Goal: Browse casually: Explore the website without a specific task or goal

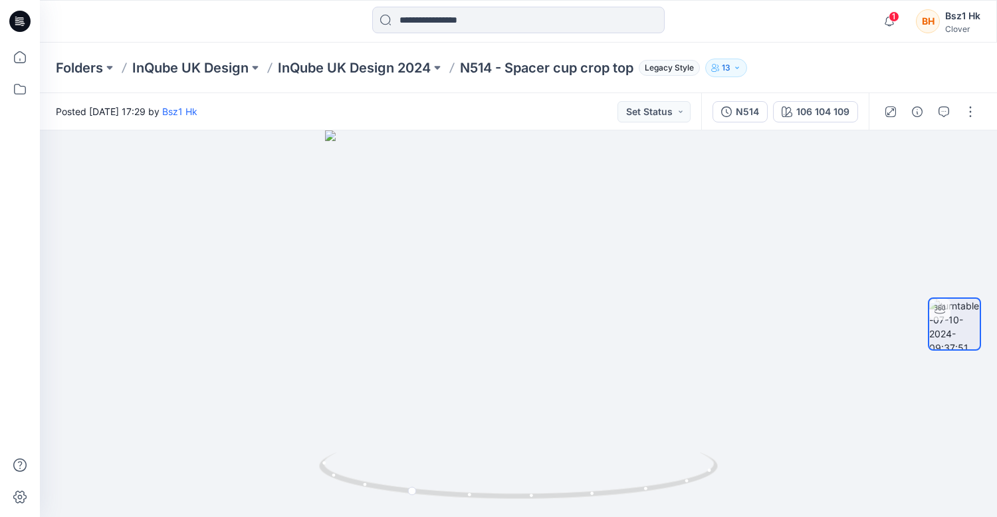
click at [17, 23] on icon at bounding box center [19, 21] width 21 height 21
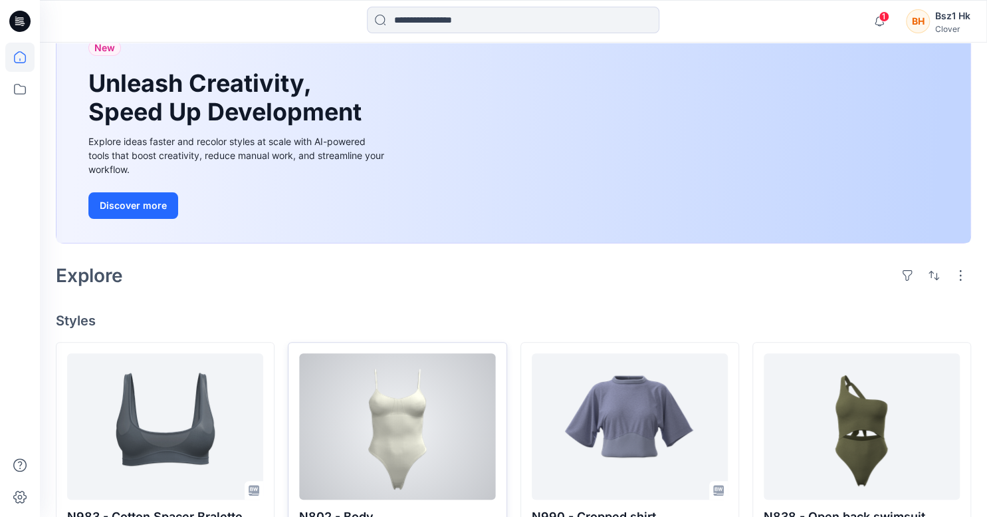
scroll to position [266, 0]
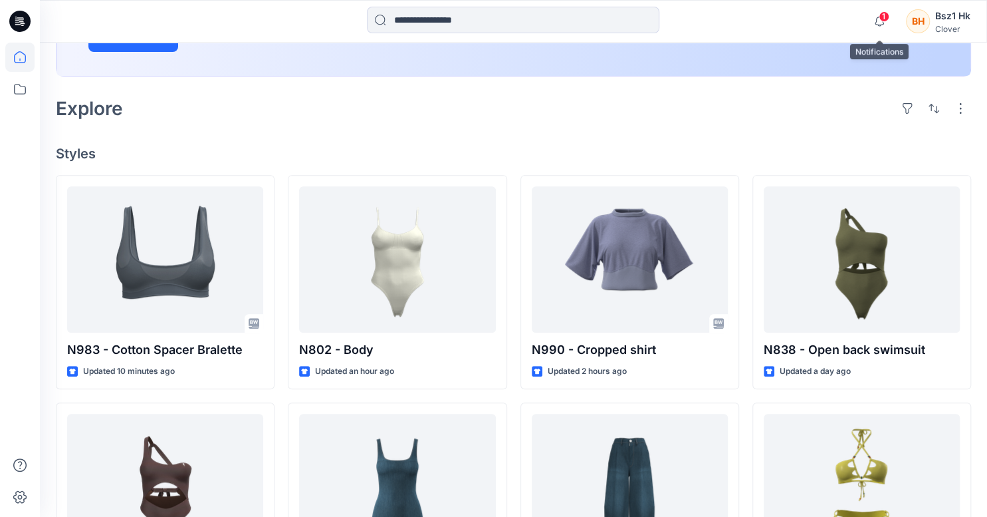
click at [882, 14] on span "1" at bounding box center [884, 16] width 11 height 11
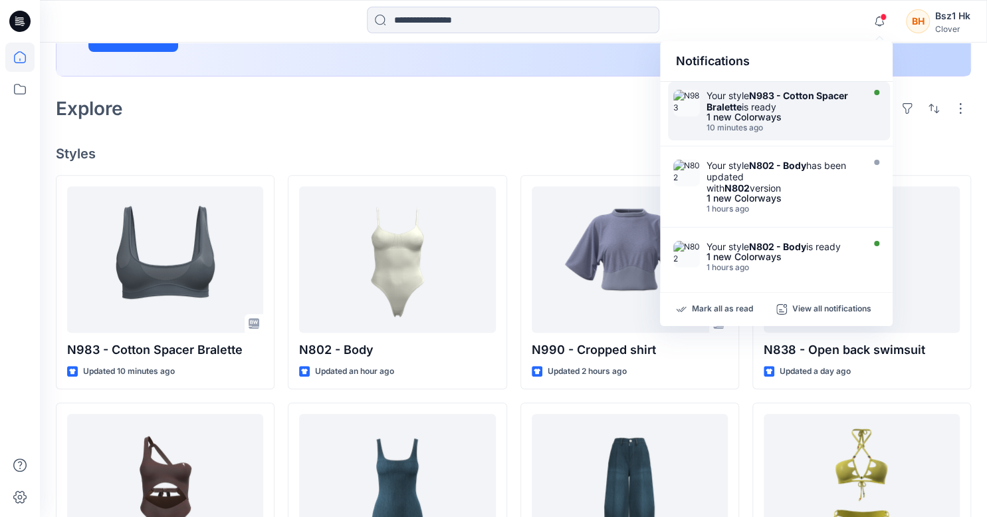
click at [794, 107] on div "Your style N983 - Cotton Spacer Bralette is ready" at bounding box center [783, 101] width 153 height 23
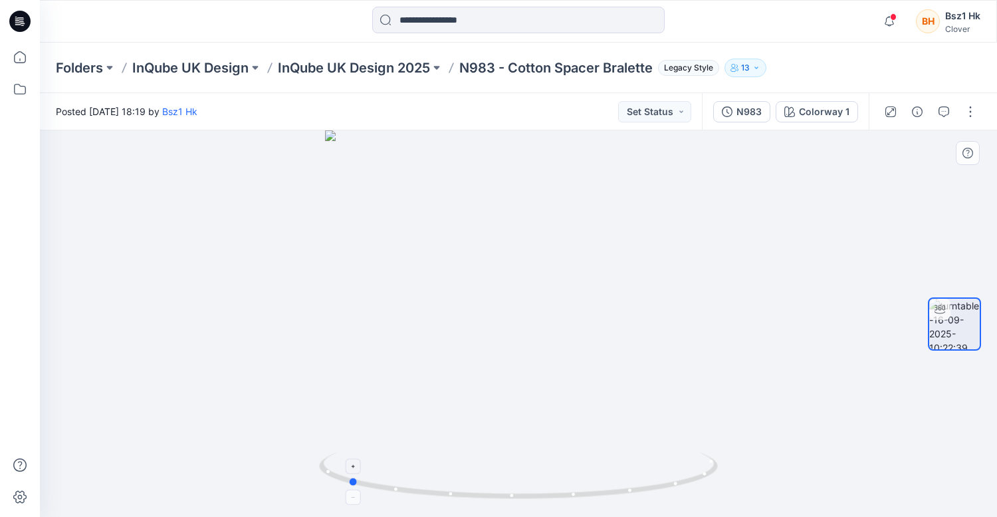
drag, startPoint x: 643, startPoint y: 490, endPoint x: 472, endPoint y: 489, distance: 170.9
click at [472, 489] on icon at bounding box center [520, 477] width 402 height 50
drag, startPoint x: 718, startPoint y: 472, endPoint x: 465, endPoint y: 486, distance: 253.1
click at [465, 486] on icon at bounding box center [520, 477] width 402 height 50
click at [888, 17] on icon "button" at bounding box center [889, 21] width 9 height 9
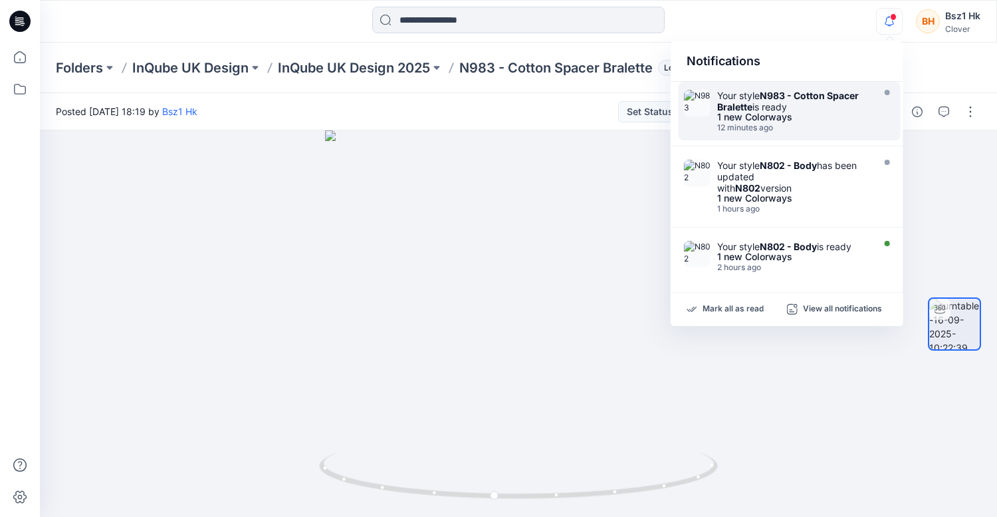
click at [789, 108] on div "Your style N983 - Cotton Spacer Bralette is ready" at bounding box center [793, 101] width 153 height 23
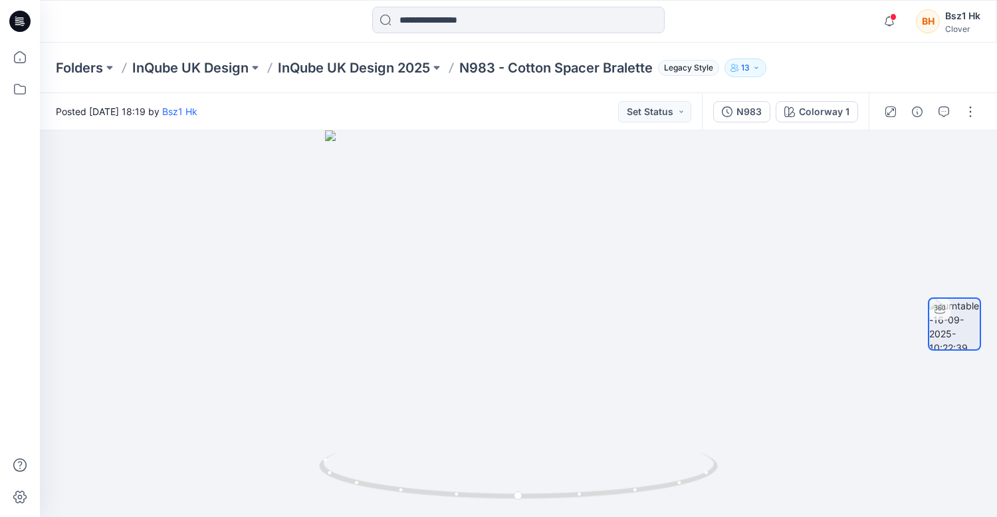
click at [21, 25] on icon at bounding box center [18, 24] width 6 height 1
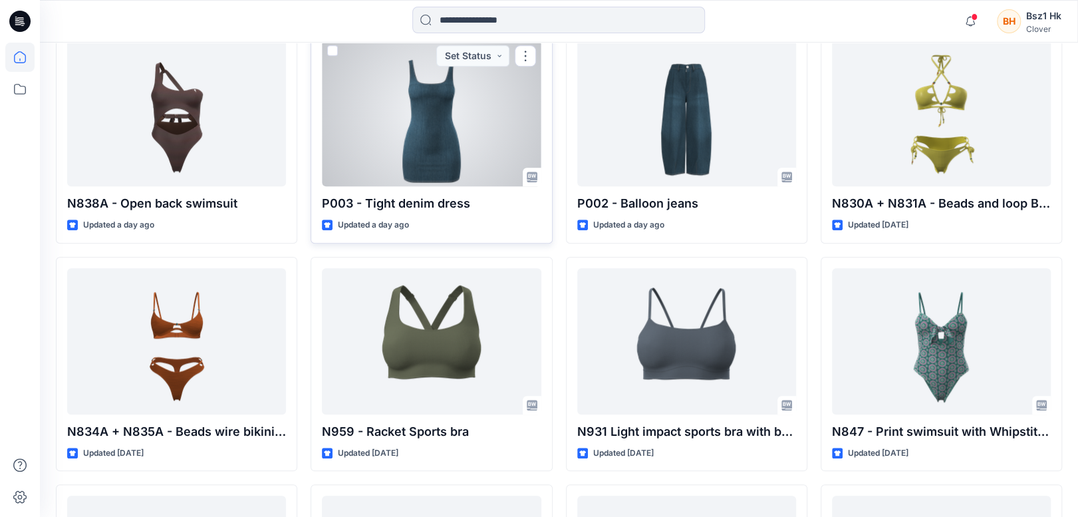
scroll to position [798, 0]
